Goal: Task Accomplishment & Management: Manage account settings

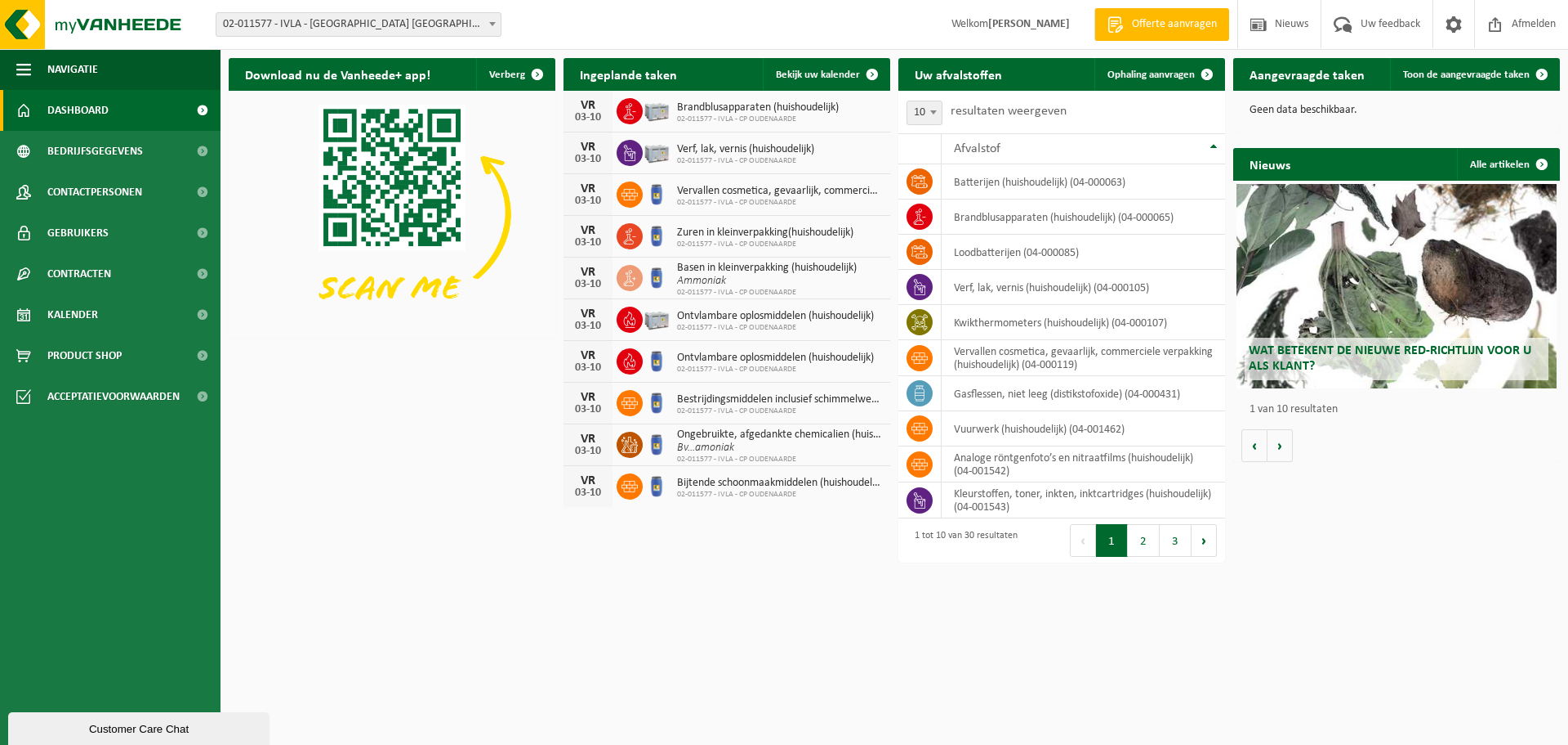
click at [1472, 100] on div "Geen data beschikbaar." at bounding box center [1397, 110] width 327 height 39
click at [1520, 32] on span "Afmelden" at bounding box center [1533, 24] width 52 height 48
click at [1273, 76] on h2 "Aangevraagde taken" at bounding box center [1307, 74] width 148 height 32
click at [1323, 112] on p "Geen data beschikbaar." at bounding box center [1397, 110] width 294 height 12
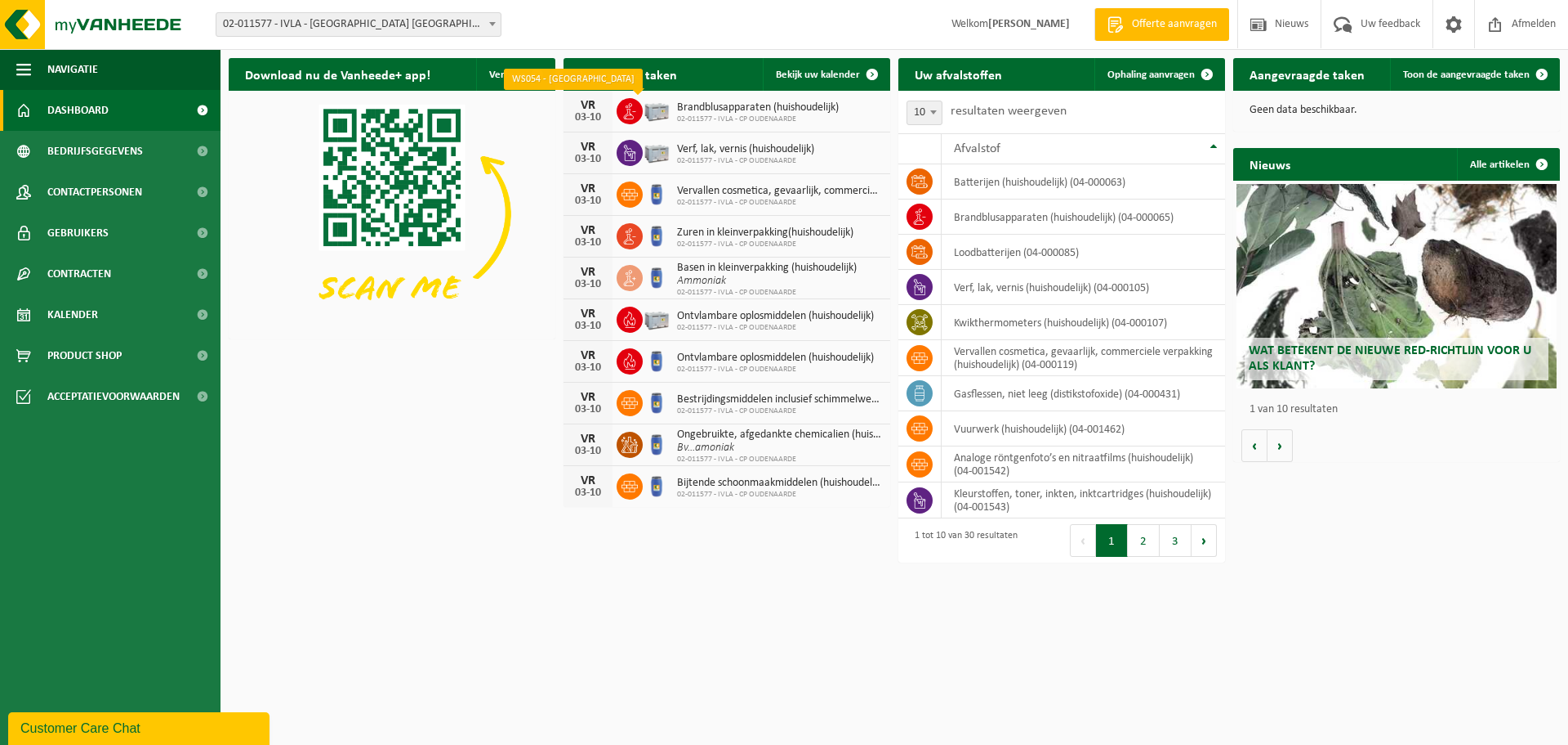
click at [622, 111] on icon at bounding box center [629, 111] width 16 height 16
click at [625, 111] on icon at bounding box center [629, 111] width 16 height 16
click at [628, 110] on icon at bounding box center [629, 111] width 16 height 16
click at [1164, 28] on span "Offerte aanvragen" at bounding box center [1174, 24] width 93 height 16
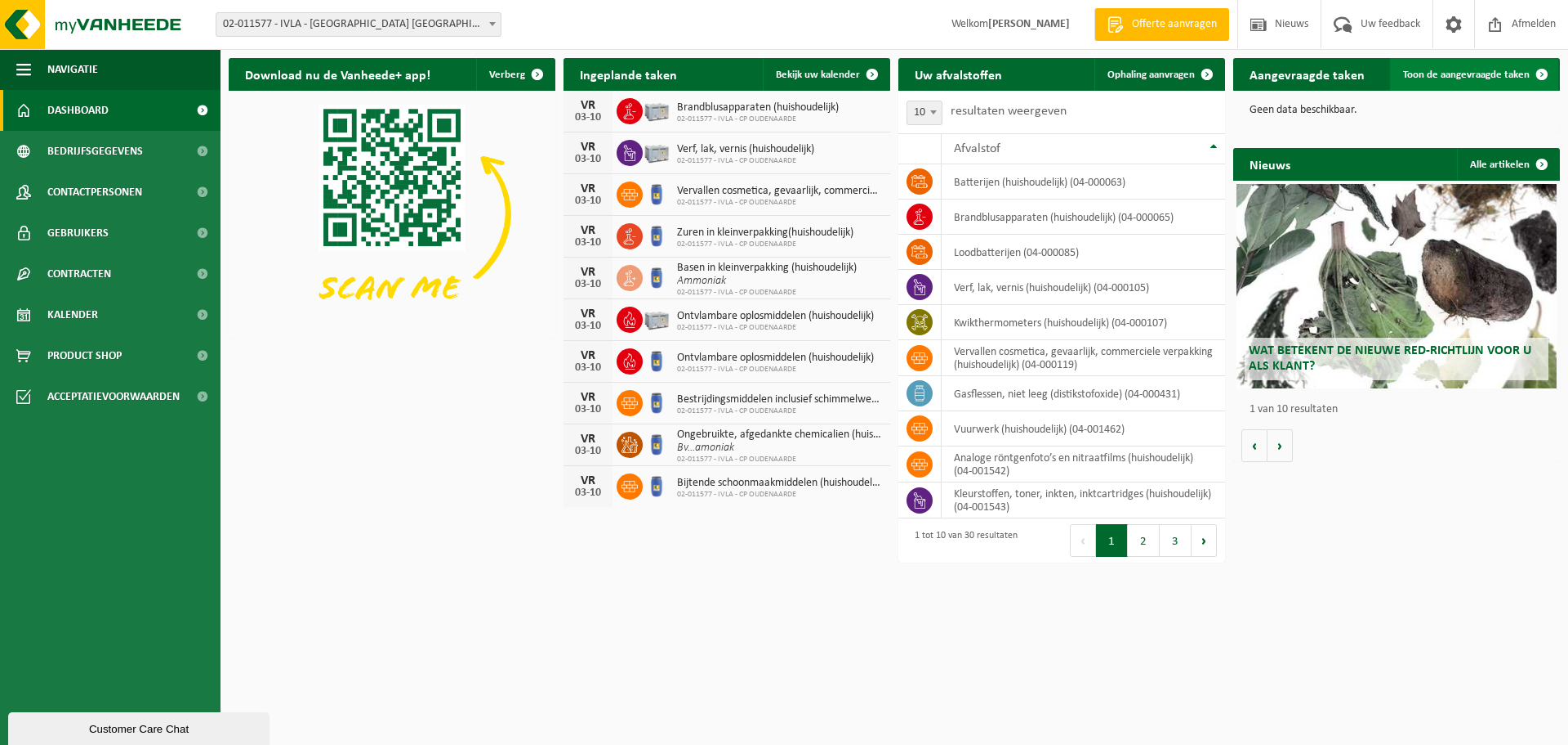
click at [1484, 69] on span "Toon de aangevraagde taken" at bounding box center [1466, 74] width 127 height 11
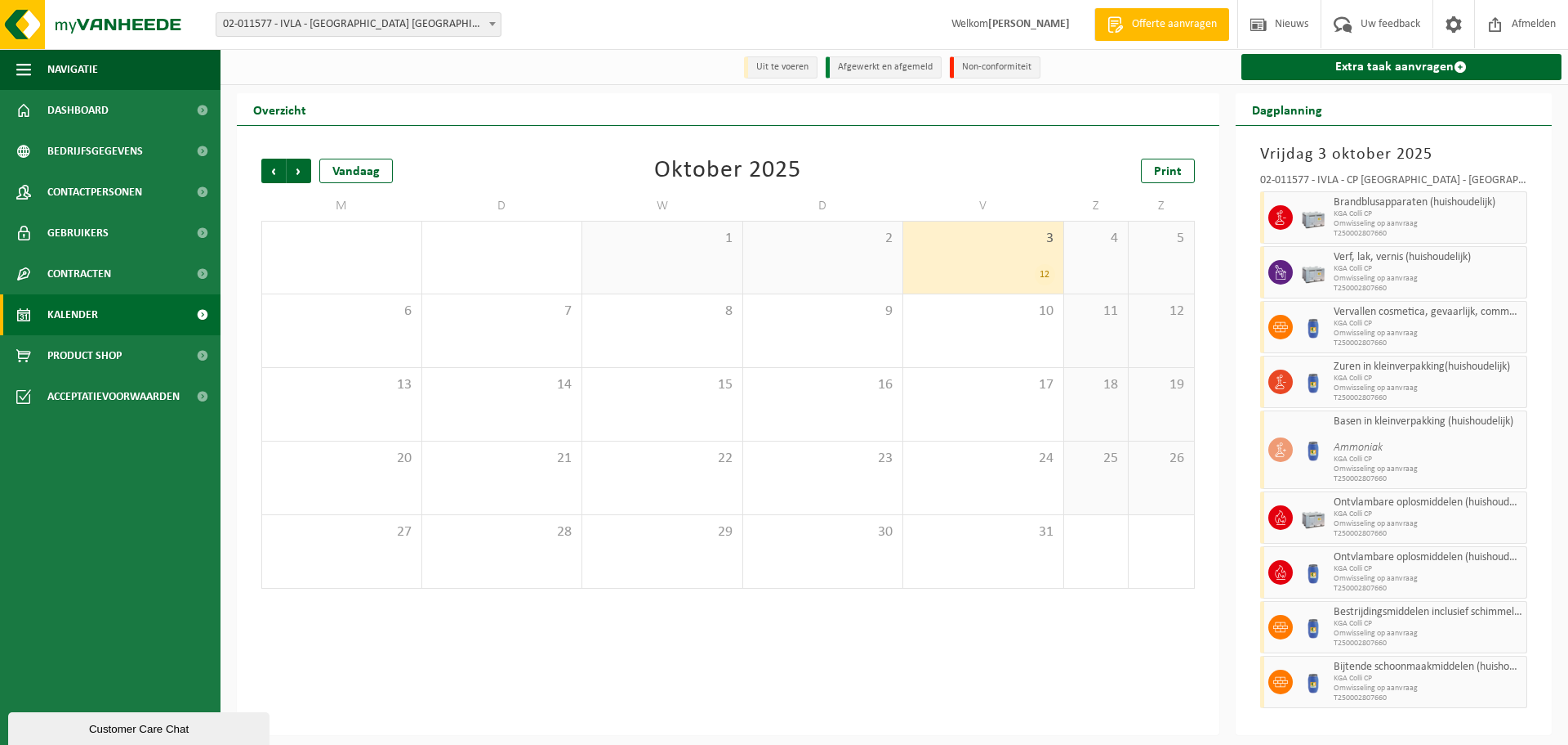
click at [790, 69] on li "Uit te voeren" at bounding box center [781, 67] width 74 height 22
click at [869, 70] on li "Afgewerkt en afgemeld" at bounding box center [884, 67] width 116 height 22
click at [781, 71] on li "Uit te voeren" at bounding box center [781, 67] width 74 height 22
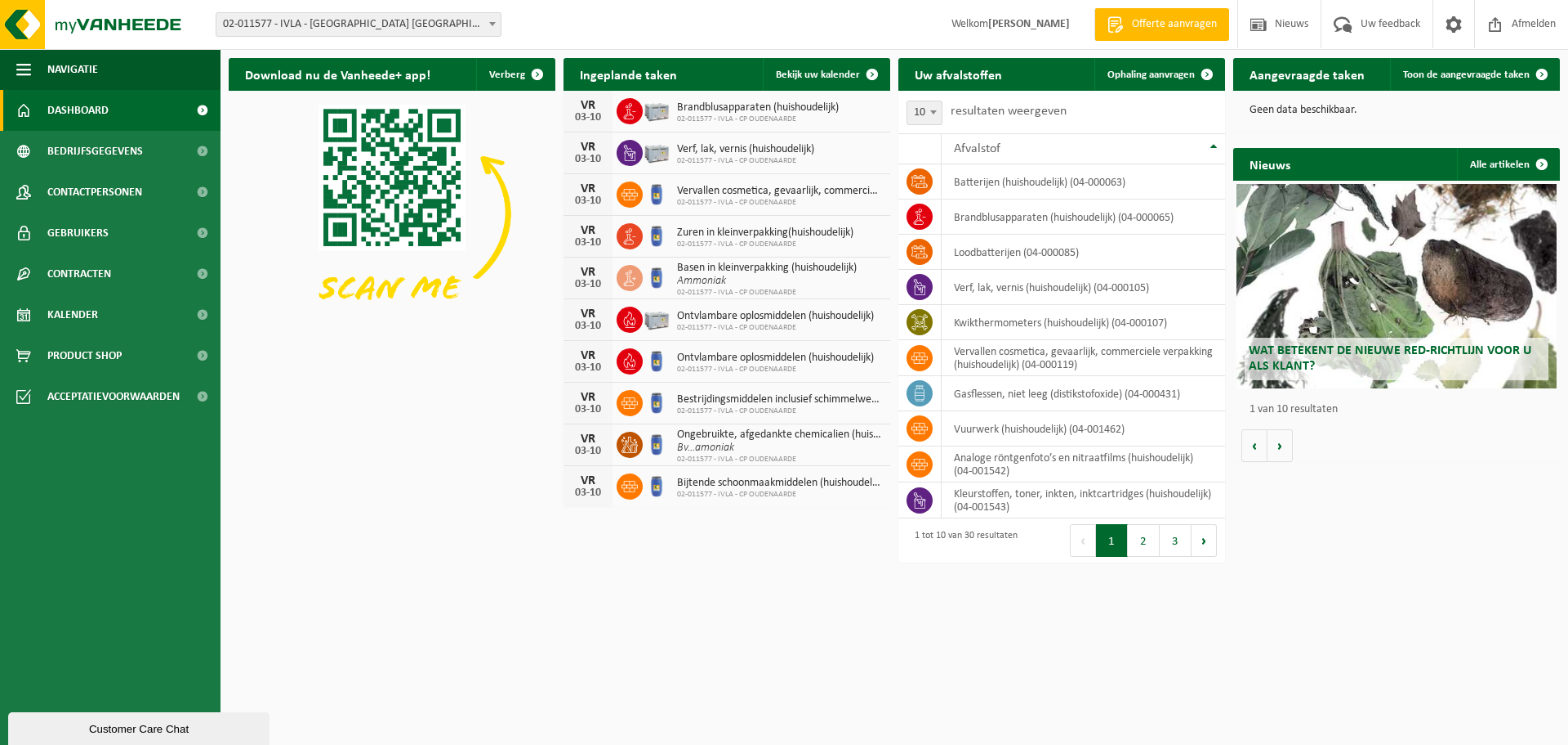
click at [1449, 507] on div "Download nu de Vanheede+ app! Verberg Ingeplande taken Bekijk uw kalender [DATE…" at bounding box center [893, 284] width 1339 height 468
click at [1325, 77] on h2 "Aangevraagde taken" at bounding box center [1307, 74] width 148 height 32
click at [610, 241] on div "[DATE]" at bounding box center [588, 236] width 49 height 41
click at [638, 118] on span at bounding box center [629, 111] width 26 height 26
